Goal: Use online tool/utility: Use online tool/utility

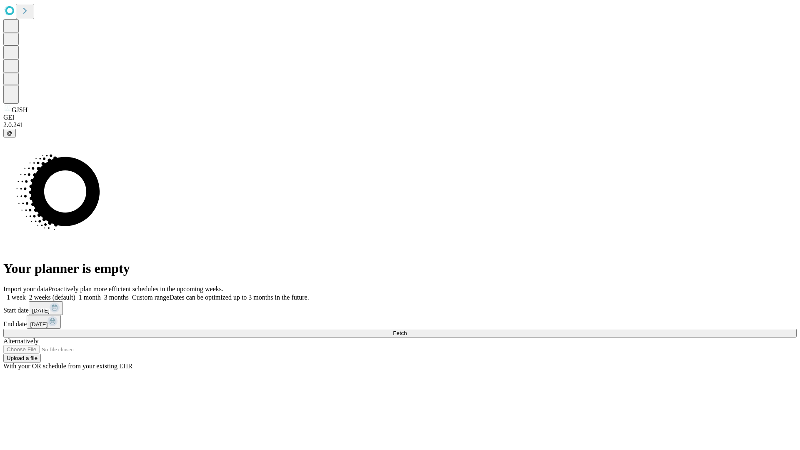
click at [407, 330] on span "Fetch" at bounding box center [400, 333] width 14 height 6
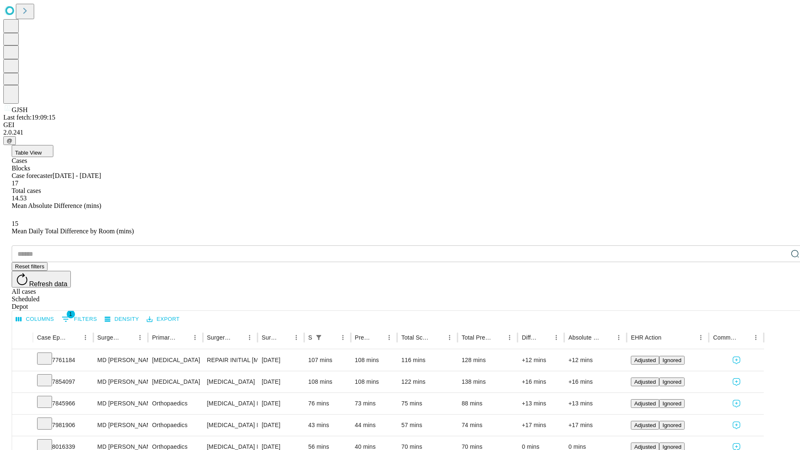
click at [778, 303] on div "Depot" at bounding box center [408, 307] width 793 height 8
